Goal: Information Seeking & Learning: Understand process/instructions

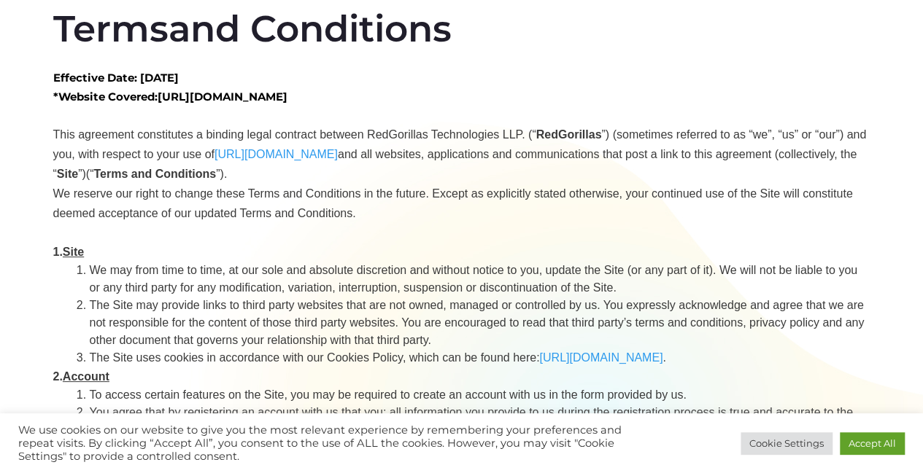
drag, startPoint x: 632, startPoint y: 131, endPoint x: 592, endPoint y: 128, distance: 40.2
click at [632, 131] on p "This agreement constitutes a binding legal contract between RedGorillas Technol…" at bounding box center [461, 155] width 817 height 60
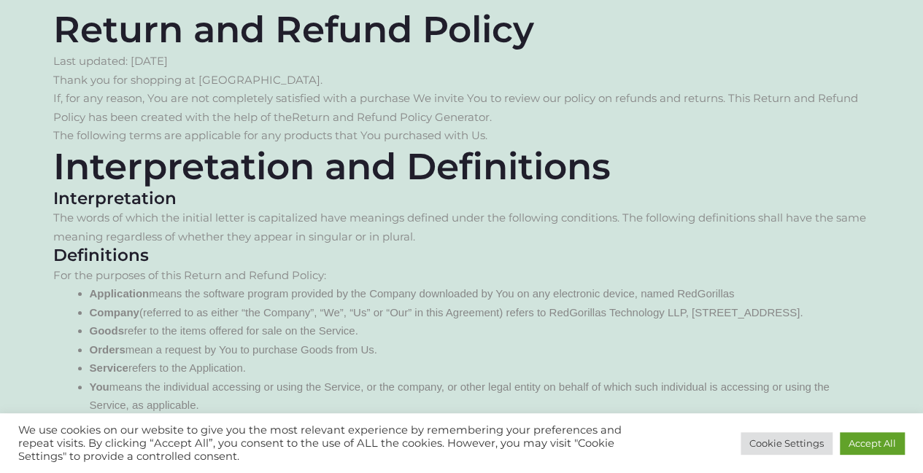
click at [689, 106] on p "If, for any reason, You are not completely satisfied with a purchase We invite …" at bounding box center [461, 107] width 817 height 37
click at [885, 434] on link "Accept All" at bounding box center [872, 444] width 65 height 23
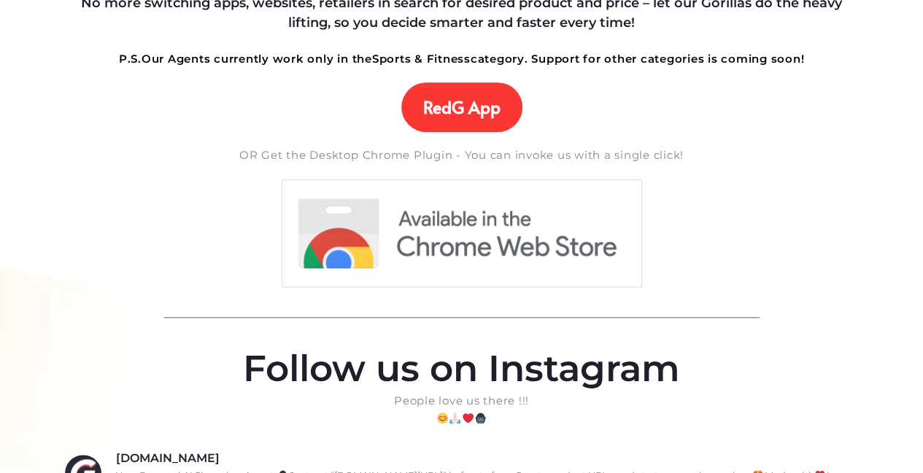
scroll to position [584, 0]
